Goal: Information Seeking & Learning: Learn about a topic

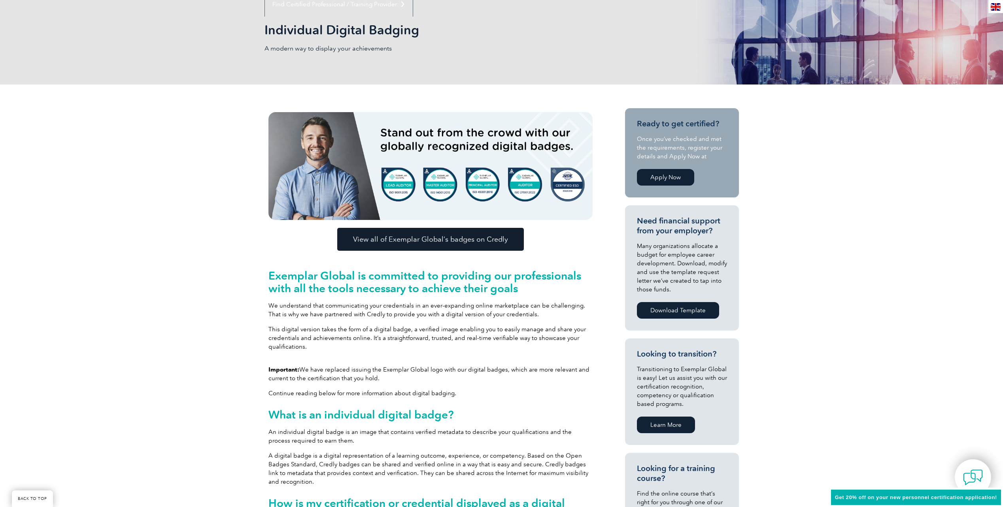
scroll to position [198, 0]
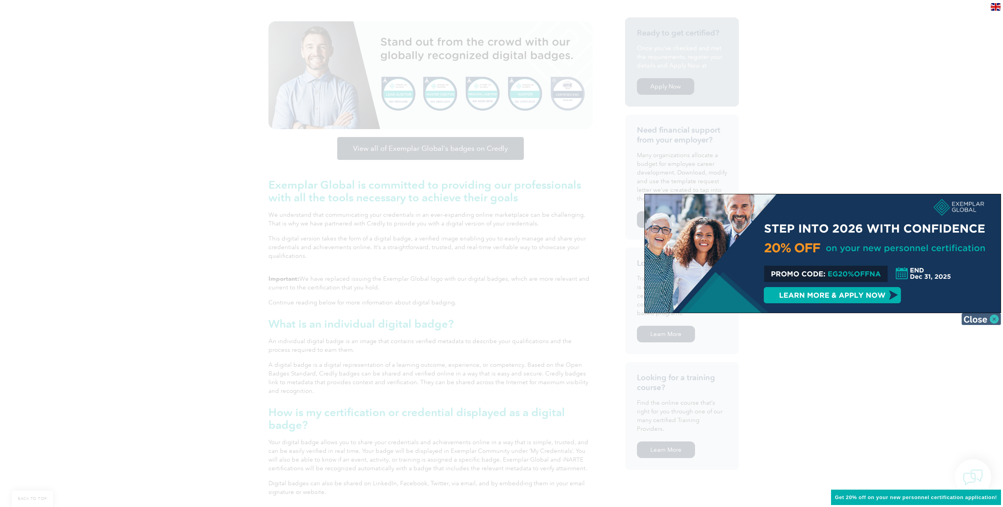
click at [990, 319] on img at bounding box center [981, 319] width 40 height 12
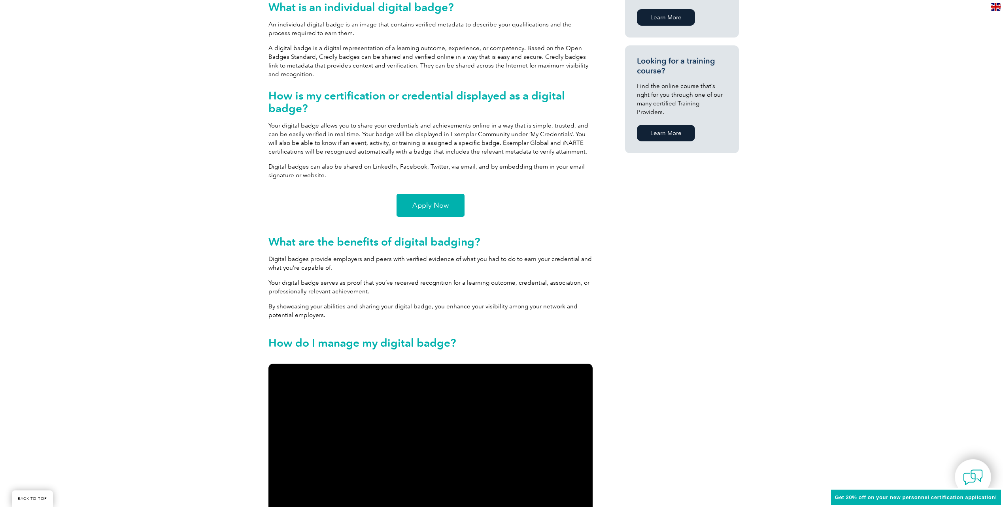
scroll to position [514, 0]
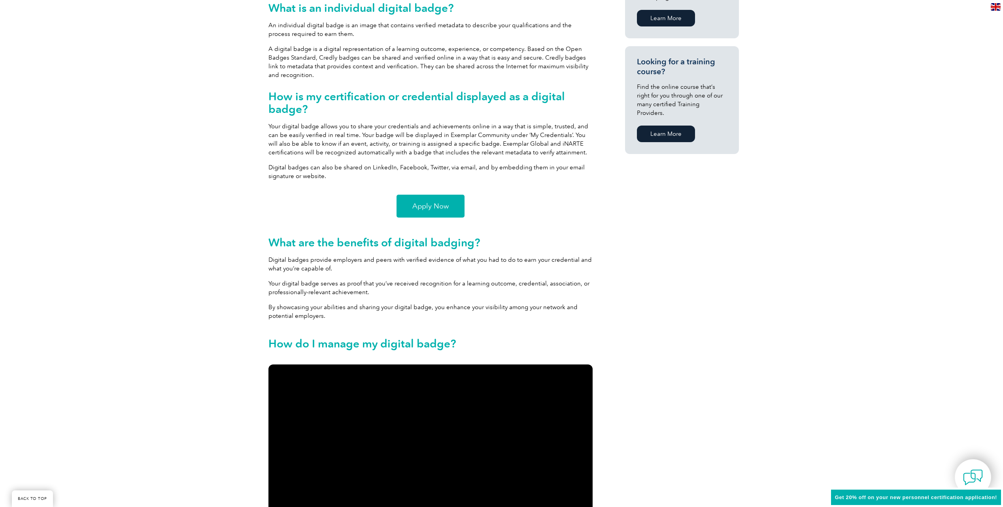
click at [433, 208] on span "Apply Now" at bounding box center [430, 206] width 36 height 7
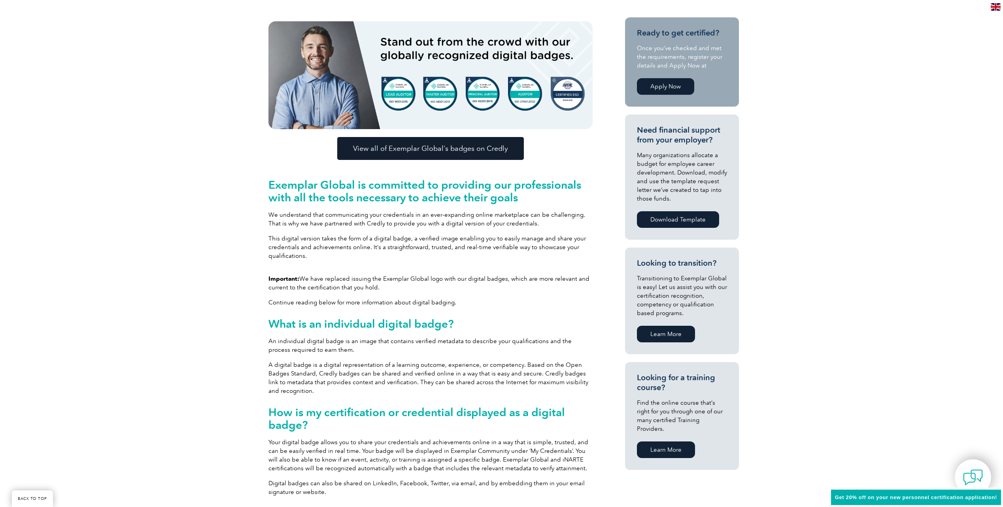
scroll to position [0, 0]
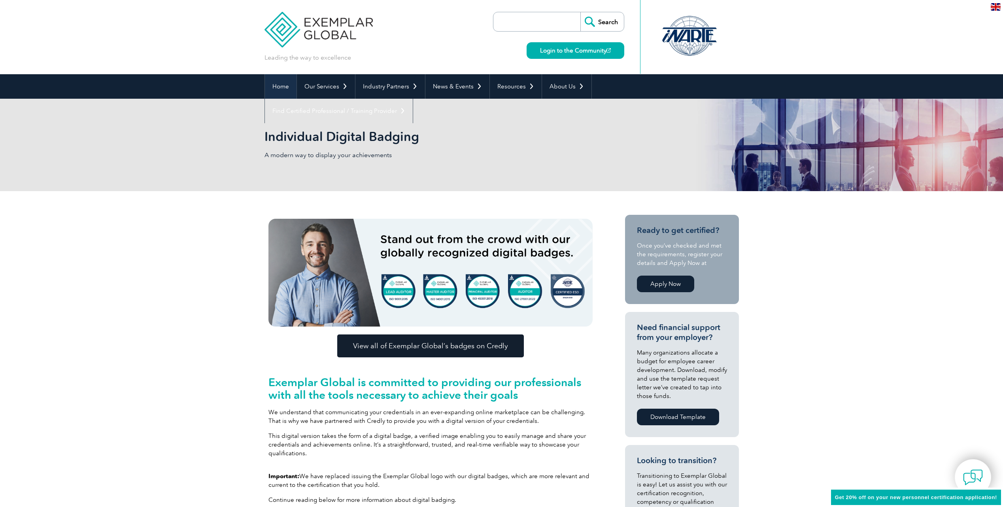
click at [280, 90] on link "Home" at bounding box center [281, 86] width 32 height 25
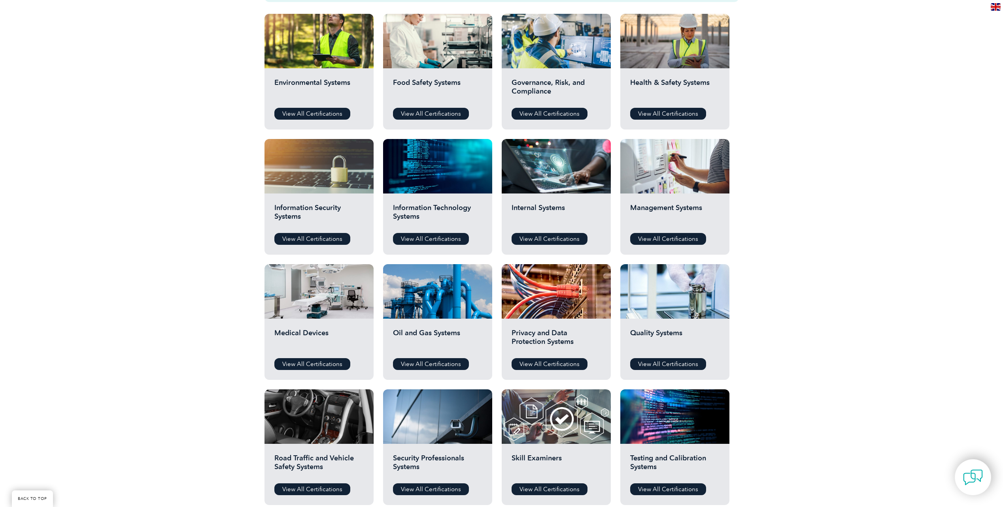
scroll to position [277, 0]
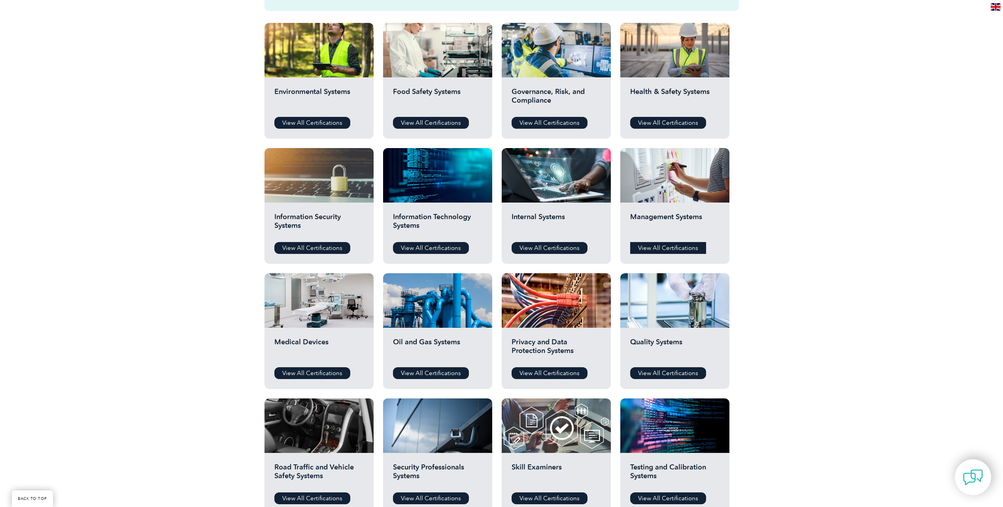
click at [658, 250] on link "View All Certifications" at bounding box center [668, 248] width 76 height 12
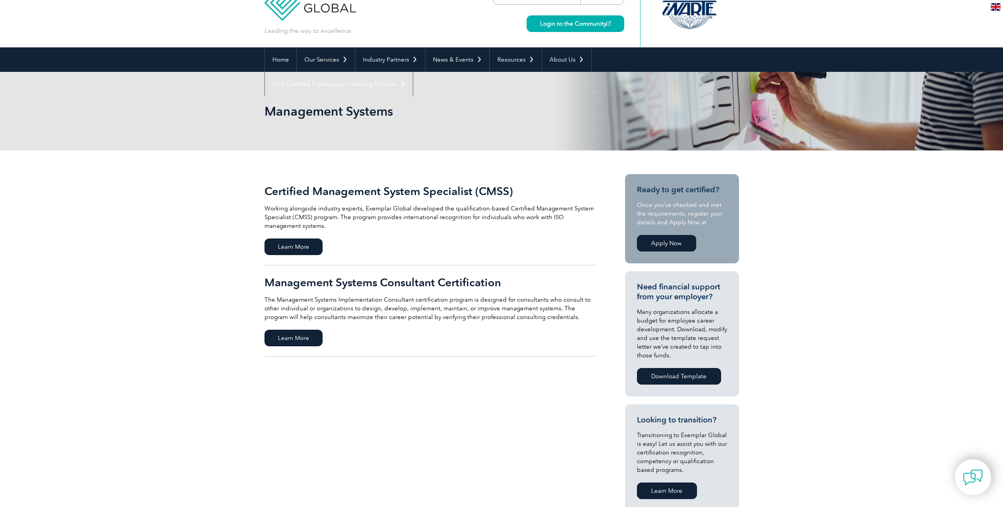
scroll to position [40, 0]
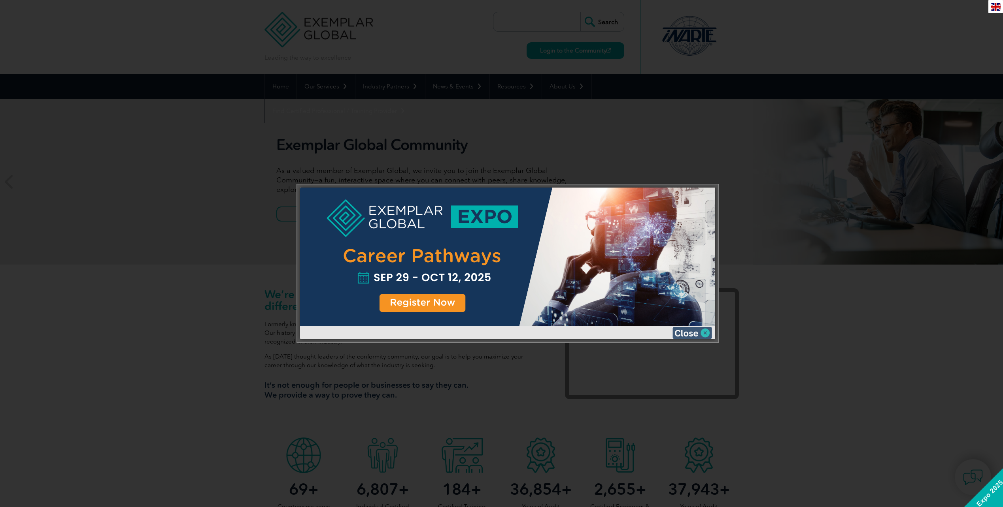
click at [692, 334] on img at bounding box center [692, 333] width 40 height 12
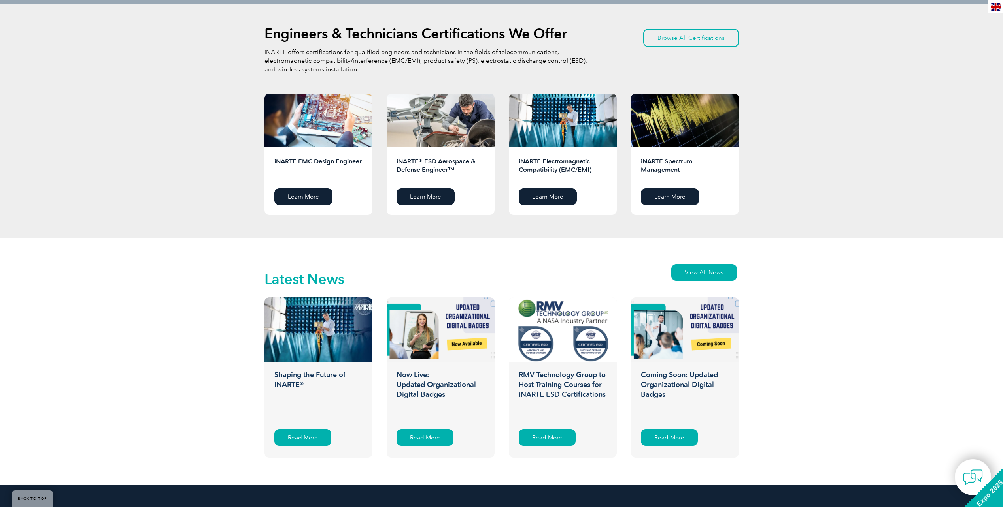
scroll to position [1028, 0]
